Goal: Information Seeking & Learning: Get advice/opinions

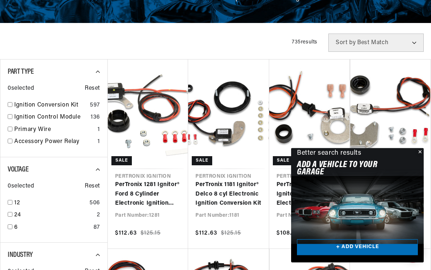
scroll to position [137, 0]
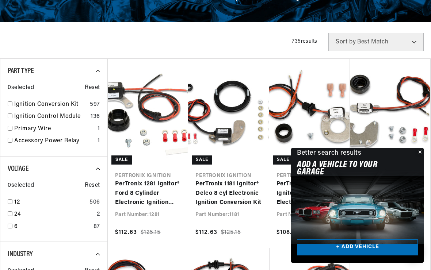
click at [419, 157] on button "Close" at bounding box center [419, 152] width 9 height 9
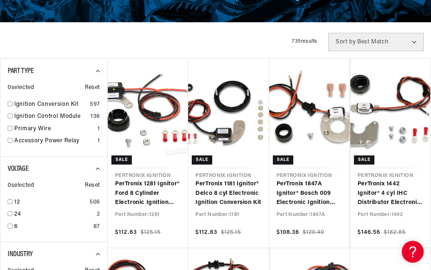
scroll to position [0, 0]
click at [69, 204] on link "12" at bounding box center [50, 202] width 72 height 9
checkbox input "true"
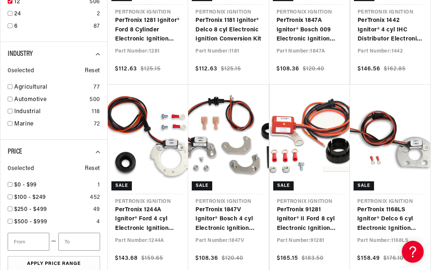
scroll to position [0, 365]
click at [11, 86] on input "checkbox" at bounding box center [10, 86] width 5 height 5
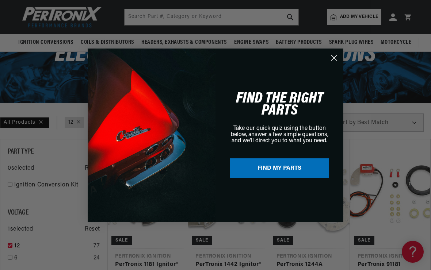
scroll to position [0, 437]
click at [335, 60] on circle "Close dialog" at bounding box center [334, 57] width 12 height 12
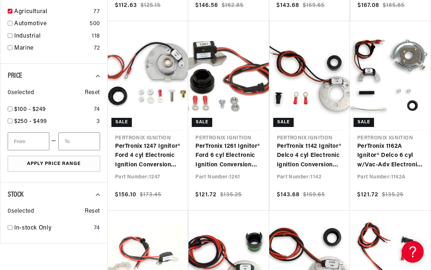
scroll to position [0, 0]
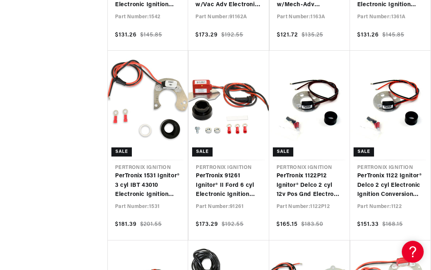
scroll to position [0, 730]
click at [313, 178] on link "PerTronix 1122P12 Ignitor® Delco 2 cyl 12v Pos Gnd Electronic Ignition Conversi…" at bounding box center [309, 186] width 66 height 28
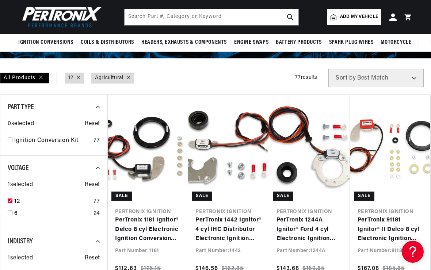
scroll to position [1087, 0]
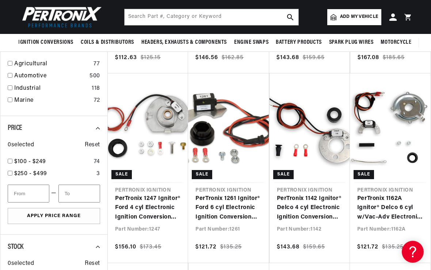
checkbox input "false"
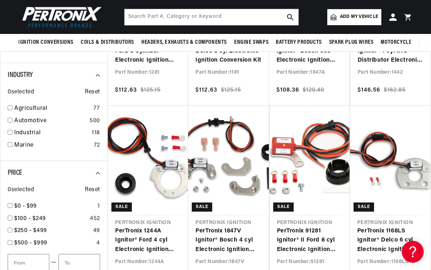
scroll to position [279, 0]
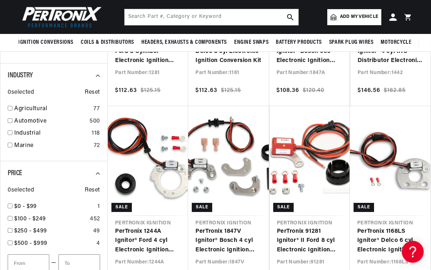
checkbox input "false"
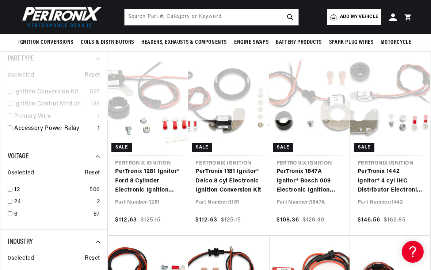
scroll to position [0, 365]
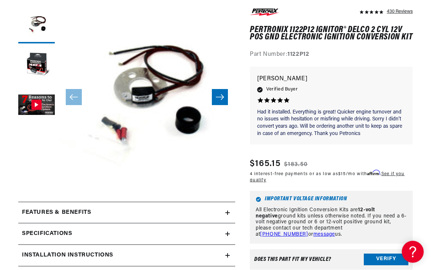
scroll to position [0, 365]
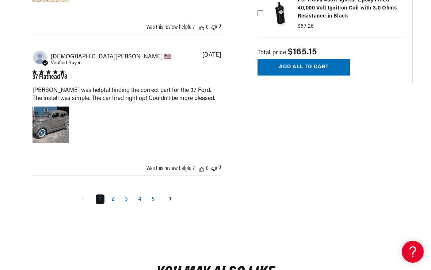
scroll to position [0, 0]
click at [174, 205] on link "Goto next page" at bounding box center [171, 200] width 14 height 12
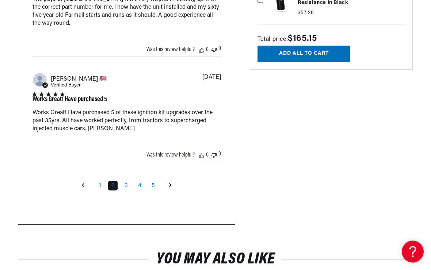
scroll to position [1064, 0]
click at [171, 187] on icon "Goto next page" at bounding box center [170, 185] width 3 height 4
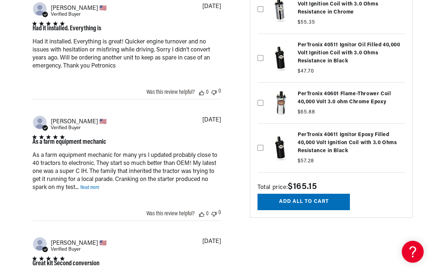
scroll to position [0, 730]
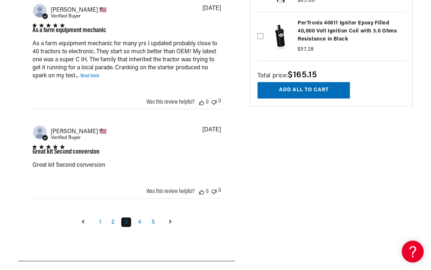
scroll to position [864, 0]
click at [173, 228] on link "Goto next page" at bounding box center [171, 223] width 14 height 12
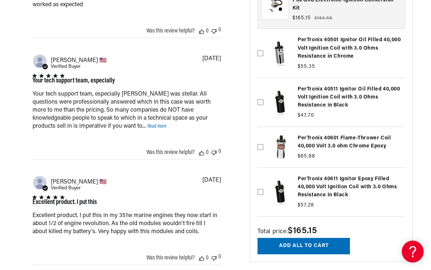
scroll to position [0, 730]
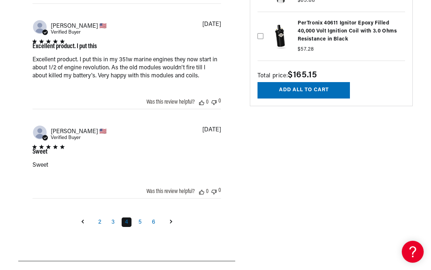
click at [168, 228] on link "Goto next page" at bounding box center [171, 223] width 14 height 12
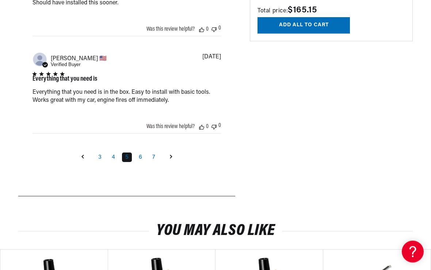
scroll to position [897, 0]
click at [173, 163] on link "Goto next page" at bounding box center [171, 158] width 14 height 12
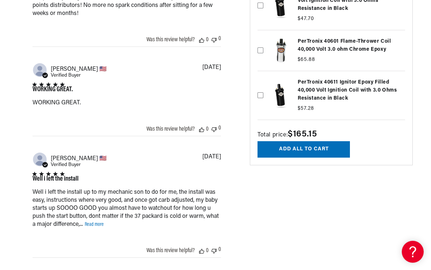
scroll to position [0, 0]
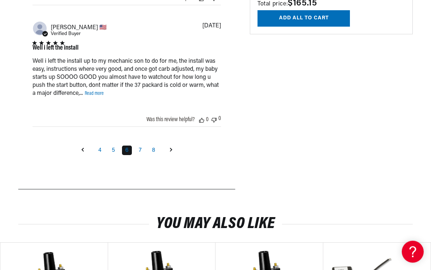
click at [173, 156] on link "Goto next page" at bounding box center [171, 151] width 14 height 12
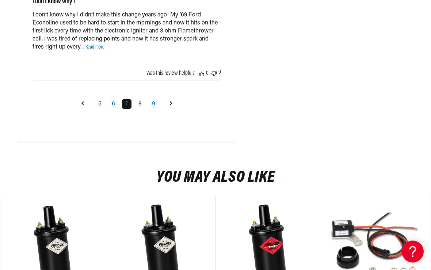
click at [175, 110] on link "Goto next page" at bounding box center [171, 105] width 14 height 12
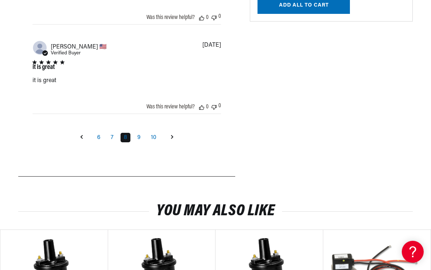
click at [173, 144] on link "Goto next page" at bounding box center [172, 138] width 14 height 12
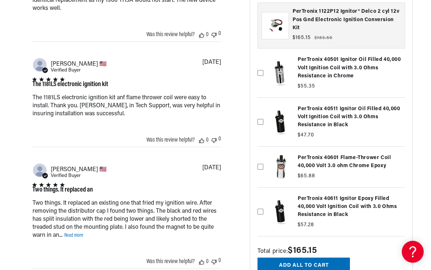
scroll to position [0, 730]
click at [0, 0] on div "Two things. It replaced an existing one that fried my ignition wire. After remo…" at bounding box center [0, 0] width 0 height 0
click at [76, 238] on link "Read more" at bounding box center [73, 235] width 19 height 5
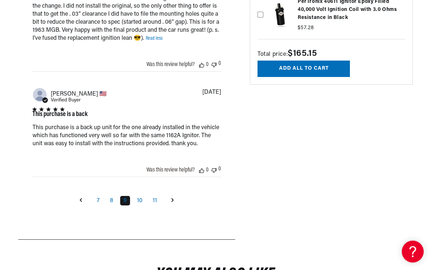
scroll to position [982, 0]
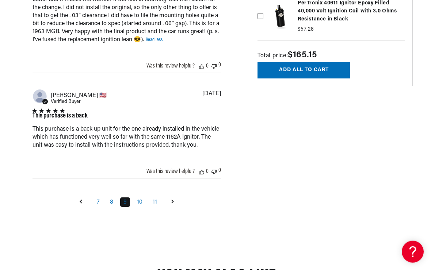
click at [174, 208] on link "Goto next page" at bounding box center [173, 202] width 14 height 12
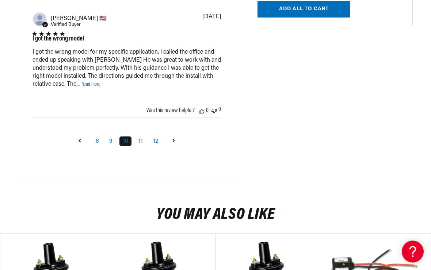
scroll to position [922, 0]
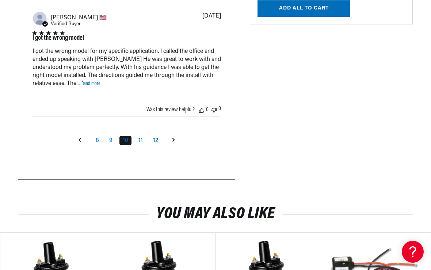
click at [92, 87] on link "Read more" at bounding box center [90, 83] width 19 height 5
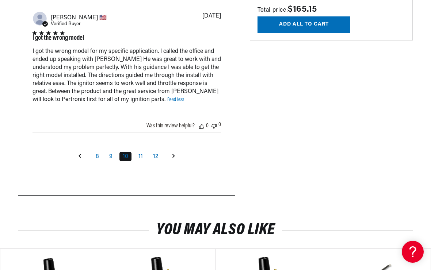
scroll to position [0, 0]
click at [176, 163] on link "Goto next page" at bounding box center [174, 157] width 14 height 12
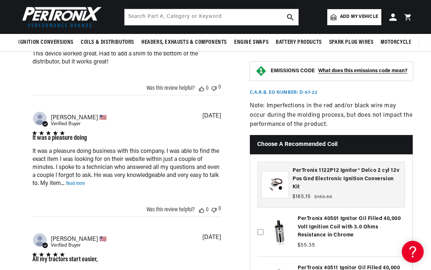
scroll to position [0, 730]
click at [72, 187] on link "Read more" at bounding box center [75, 183] width 19 height 5
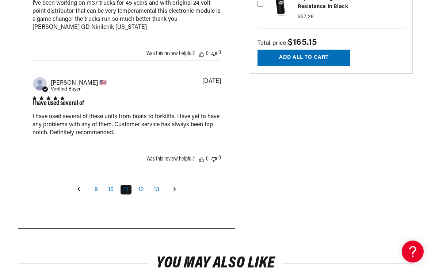
scroll to position [0, 0]
click at [172, 196] on link "Goto next page" at bounding box center [175, 190] width 14 height 12
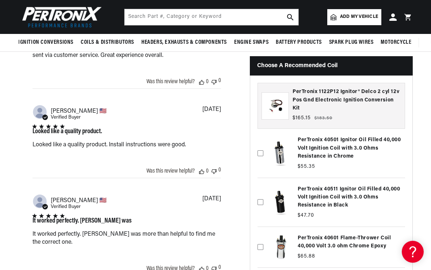
scroll to position [0, 365]
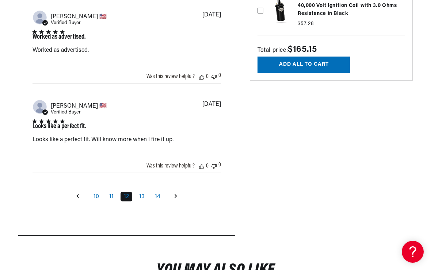
click at [173, 203] on link "Goto next page" at bounding box center [176, 197] width 14 height 12
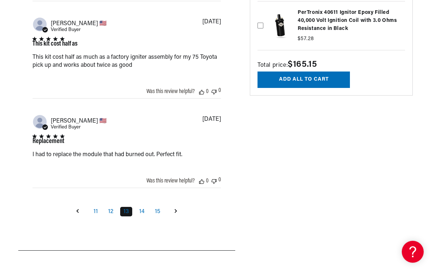
scroll to position [0, 730]
click at [175, 213] on icon "Goto next page" at bounding box center [176, 211] width 3 height 4
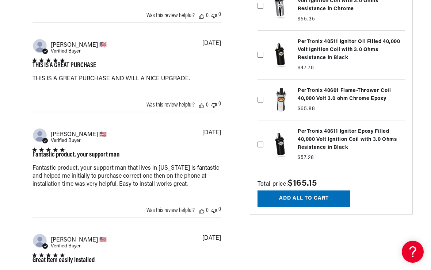
scroll to position [0, 365]
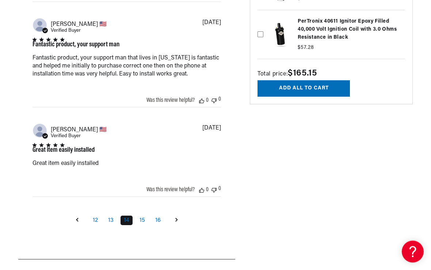
click at [175, 222] on icon "Goto next page" at bounding box center [176, 220] width 3 height 4
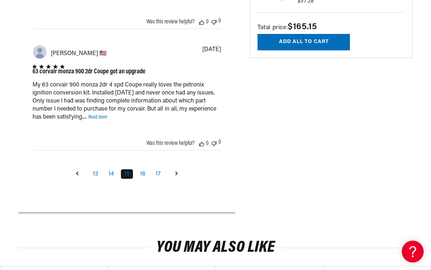
scroll to position [904, 0]
click at [175, 176] on icon "Goto next page" at bounding box center [176, 174] width 3 height 4
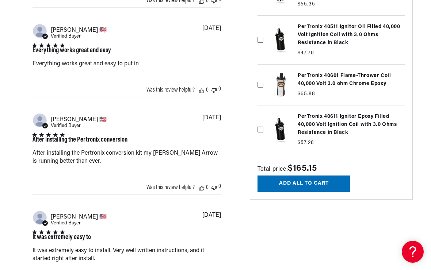
scroll to position [0, 0]
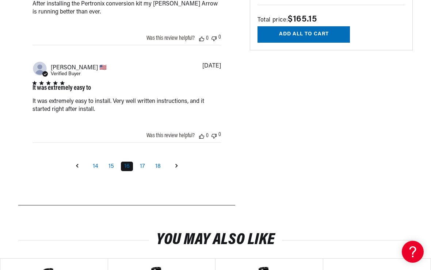
click at [175, 172] on link "Goto next page" at bounding box center [176, 167] width 14 height 12
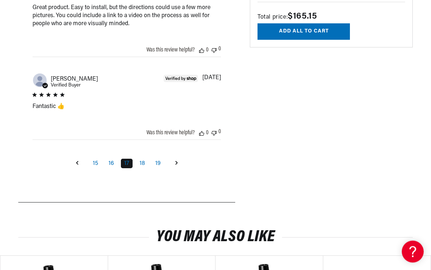
click at [173, 170] on link "Goto next page" at bounding box center [176, 164] width 14 height 12
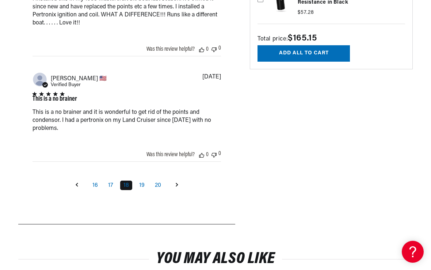
scroll to position [909, 0]
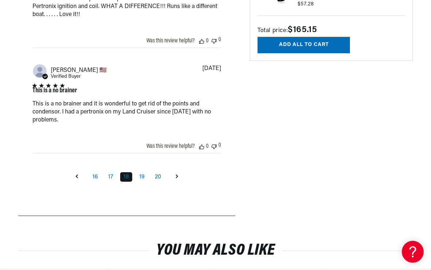
click at [174, 183] on link "Goto next page" at bounding box center [177, 177] width 14 height 12
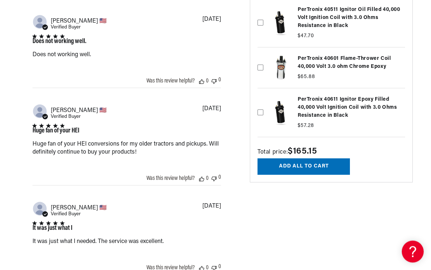
scroll to position [0, 365]
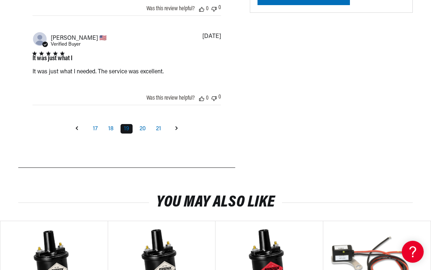
click at [176, 130] on icon "Goto next page" at bounding box center [176, 128] width 3 height 4
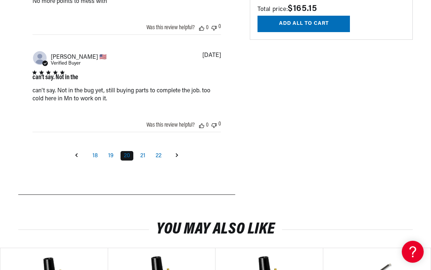
click at [176, 162] on link "Goto next page" at bounding box center [177, 156] width 14 height 12
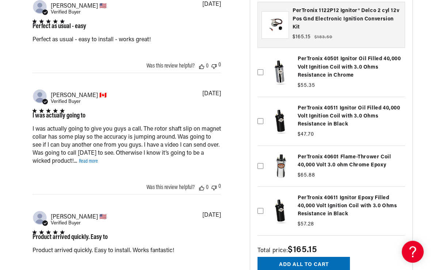
scroll to position [0, 0]
click at [88, 164] on link "Read more" at bounding box center [88, 161] width 19 height 5
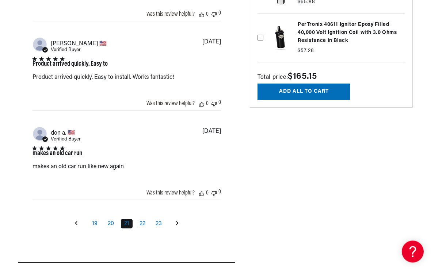
scroll to position [863, 0]
click at [174, 230] on link "Goto next page" at bounding box center [178, 224] width 14 height 12
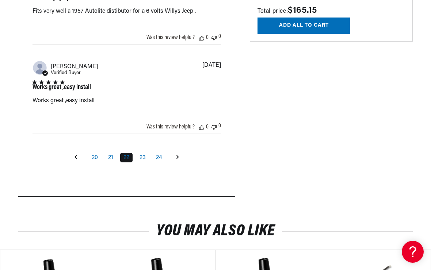
scroll to position [0, 365]
click at [177, 159] on icon "Goto next page" at bounding box center [177, 157] width 3 height 4
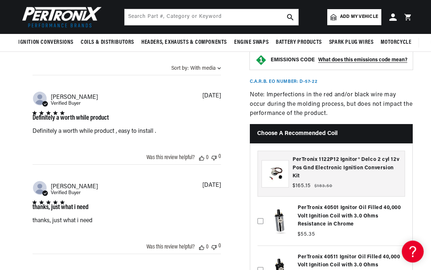
scroll to position [460, 0]
